Goal: Submit feedback/report problem

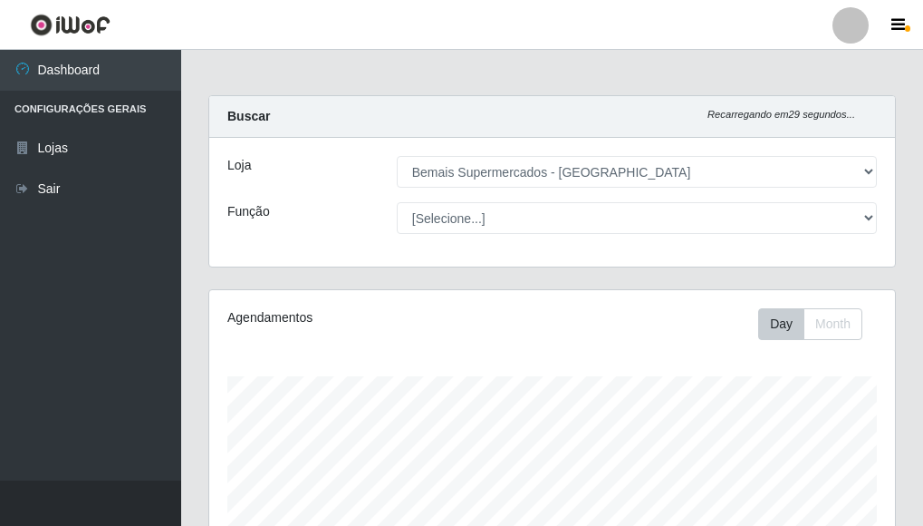
select select "249"
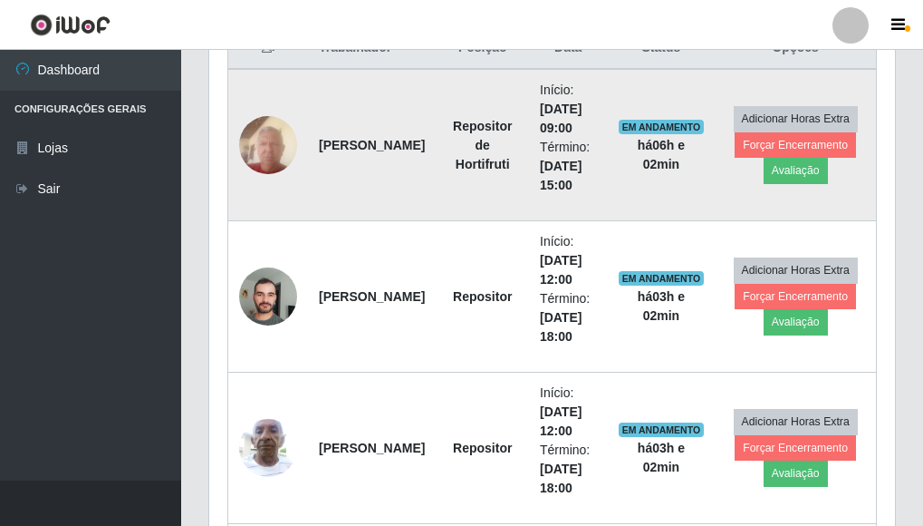
scroll to position [376, 686]
click at [804, 168] on button "Avaliação" at bounding box center [796, 170] width 64 height 25
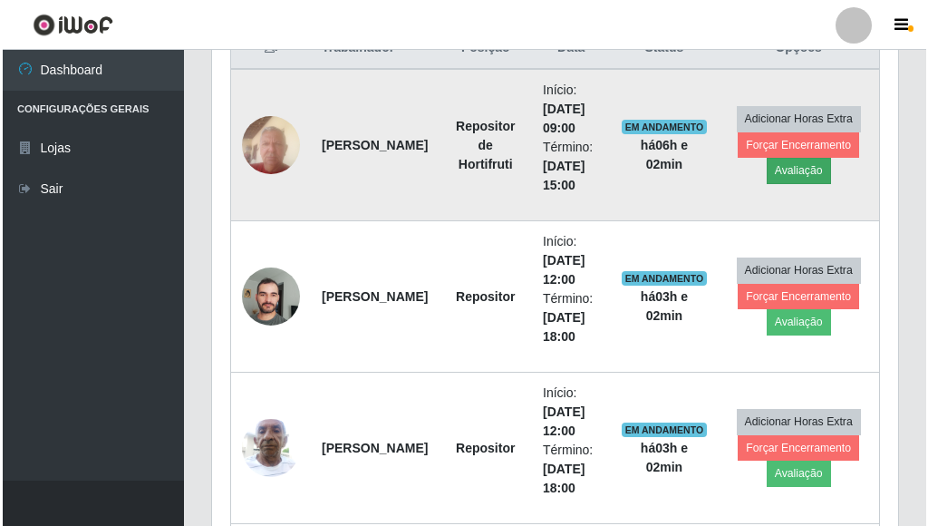
scroll to position [376, 675]
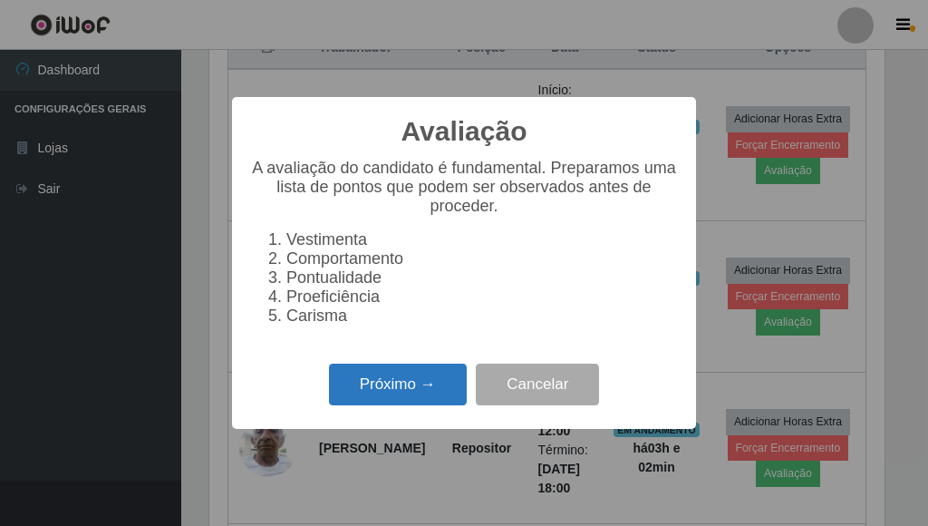
click at [439, 386] on button "Próximo →" at bounding box center [398, 384] width 138 height 43
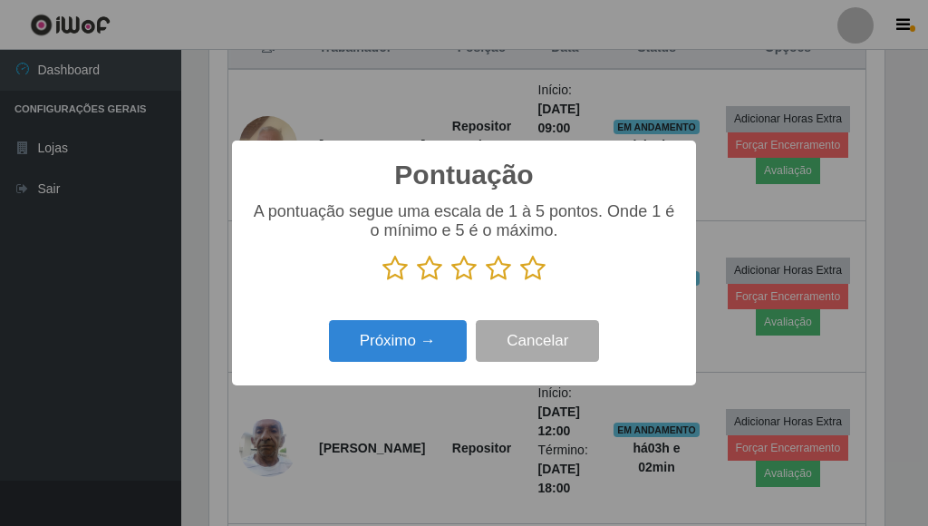
scroll to position [905767, 905468]
click at [538, 268] on icon at bounding box center [532, 268] width 25 height 27
click at [520, 282] on input "radio" at bounding box center [520, 282] width 0 height 0
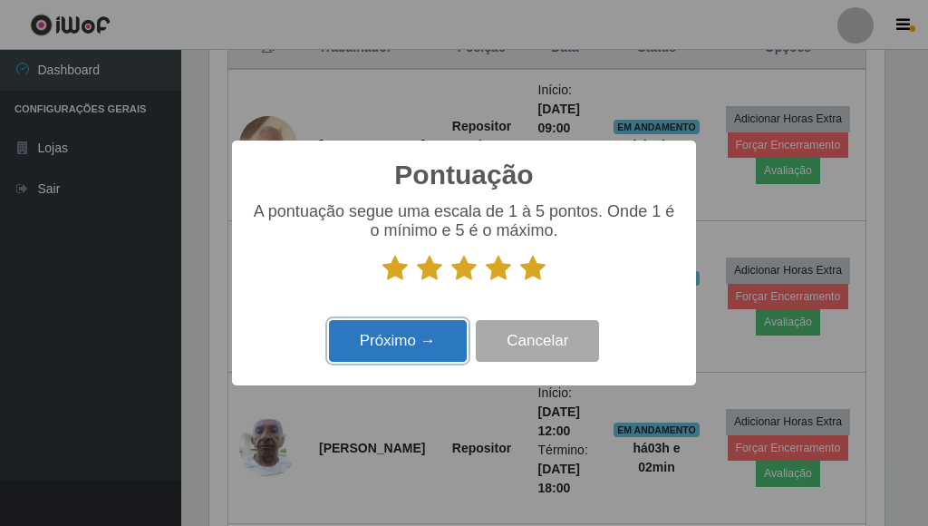
click at [420, 340] on button "Próximo →" at bounding box center [398, 341] width 138 height 43
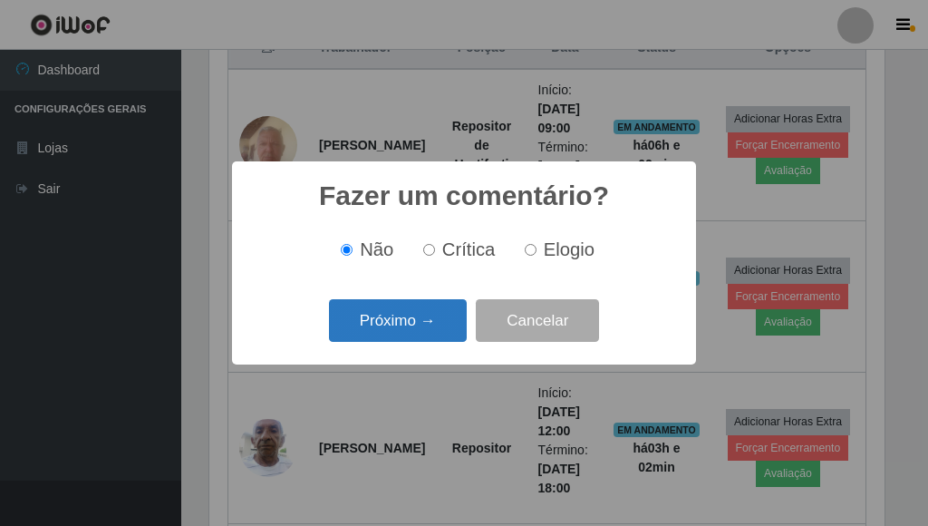
click at [420, 327] on button "Próximo →" at bounding box center [398, 320] width 138 height 43
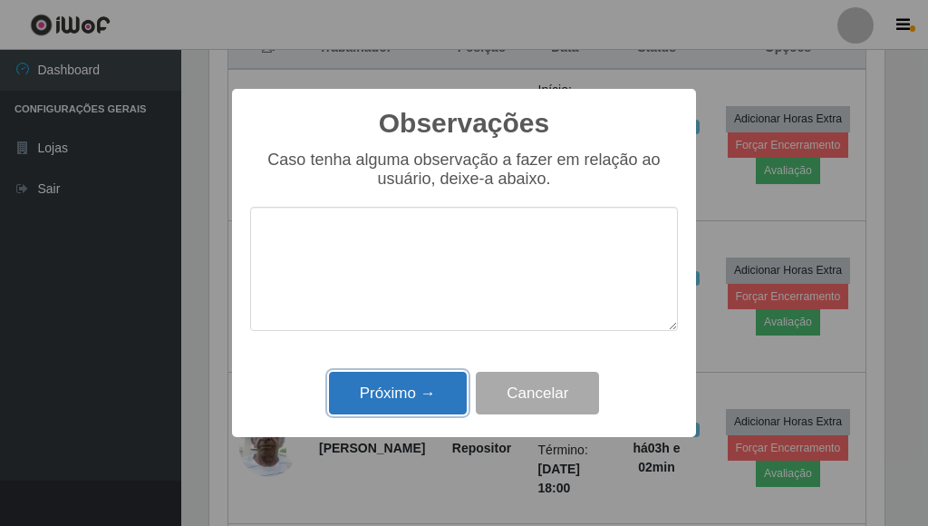
click at [392, 399] on button "Próximo →" at bounding box center [398, 393] width 138 height 43
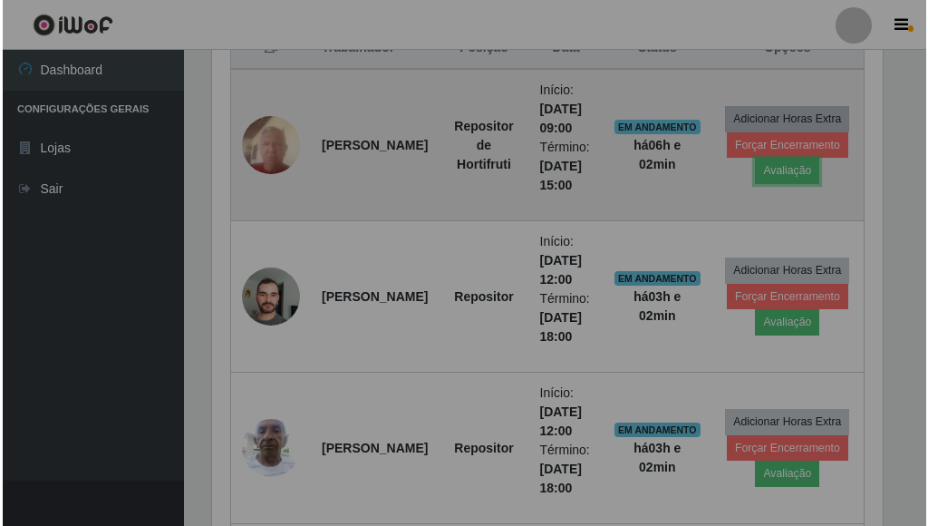
scroll to position [376, 686]
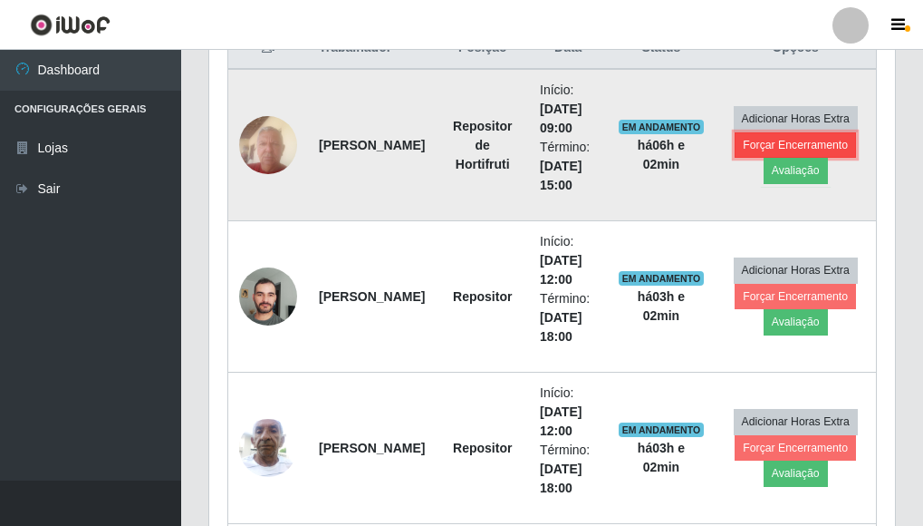
click at [762, 146] on button "Forçar Encerramento" at bounding box center [795, 144] width 121 height 25
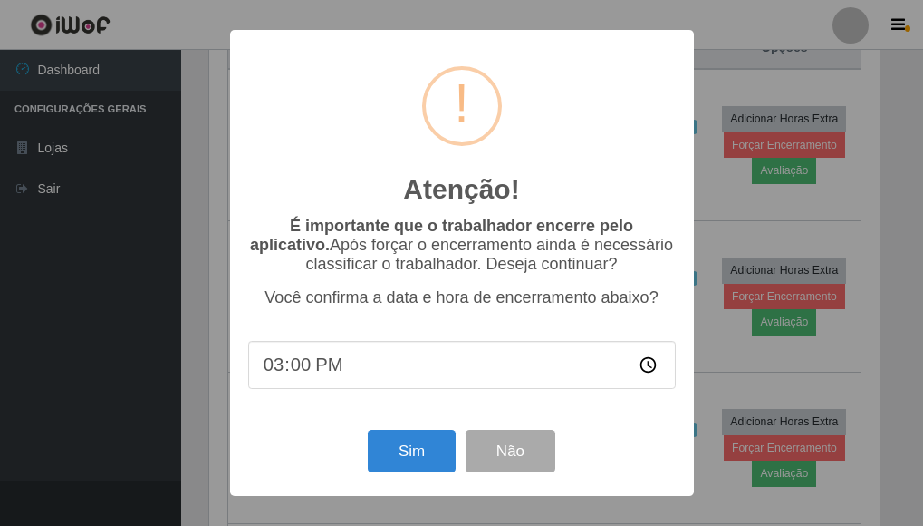
scroll to position [376, 675]
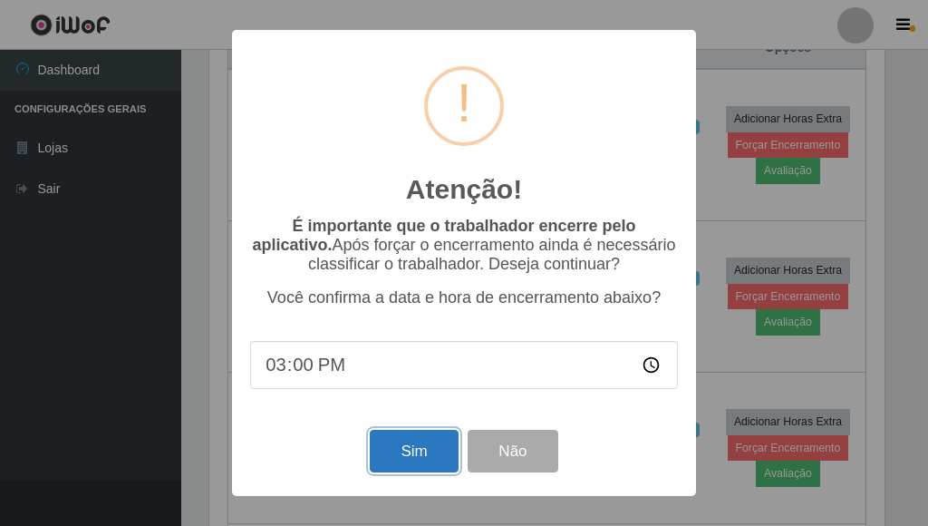
click at [415, 459] on button "Sim" at bounding box center [414, 451] width 88 height 43
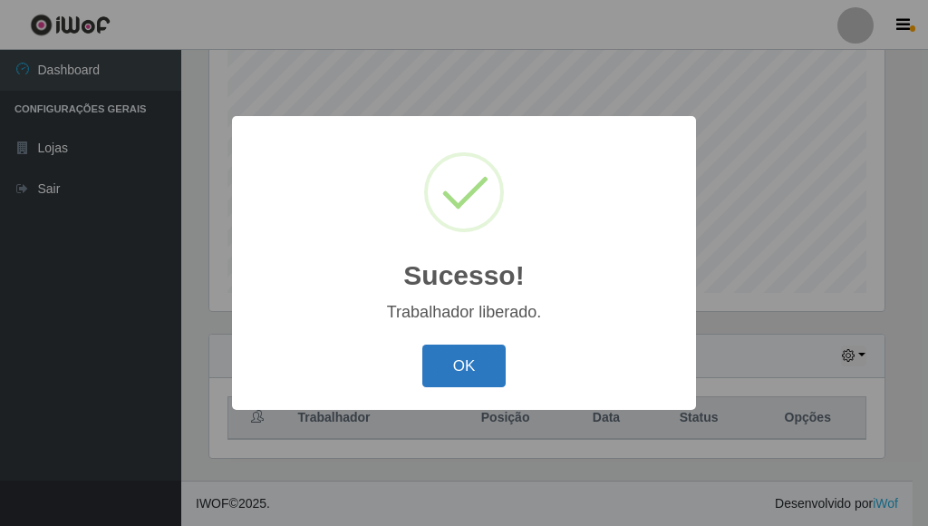
click at [448, 374] on button "OK" at bounding box center [464, 365] width 84 height 43
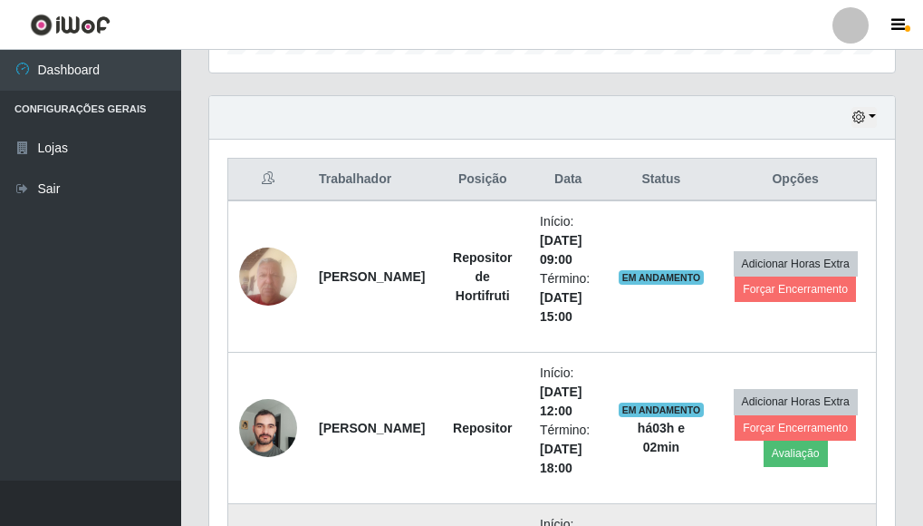
scroll to position [568, 0]
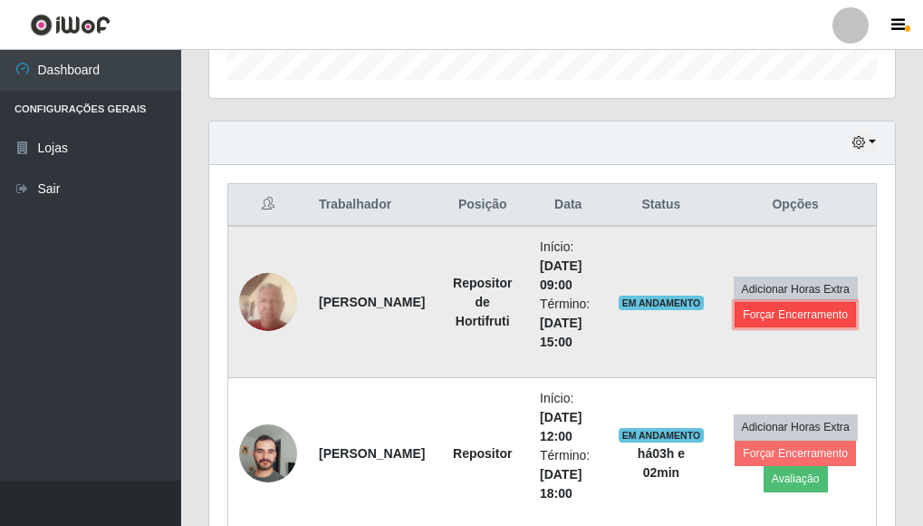
click at [807, 315] on button "Forçar Encerramento" at bounding box center [795, 314] width 121 height 25
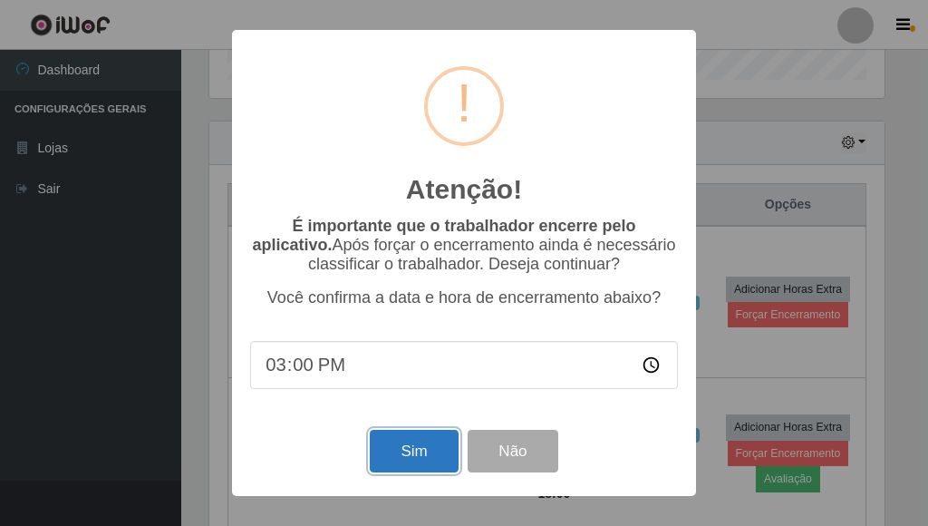
click at [422, 445] on button "Sim" at bounding box center [414, 451] width 88 height 43
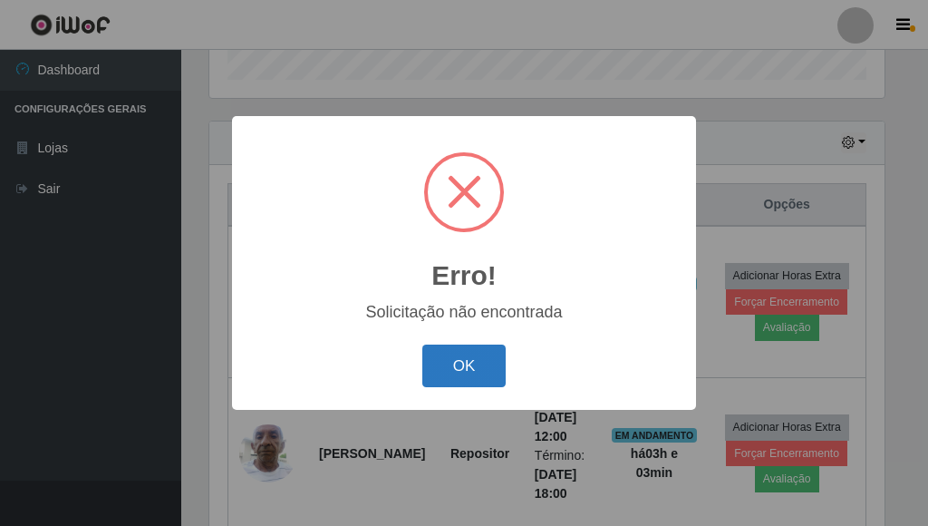
click at [472, 362] on button "OK" at bounding box center [464, 365] width 84 height 43
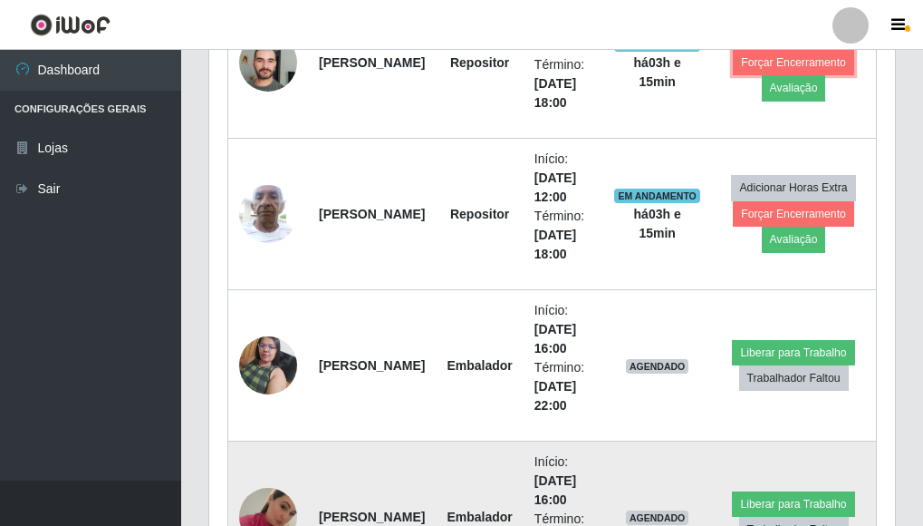
scroll to position [779, 0]
